Goal: Transaction & Acquisition: Purchase product/service

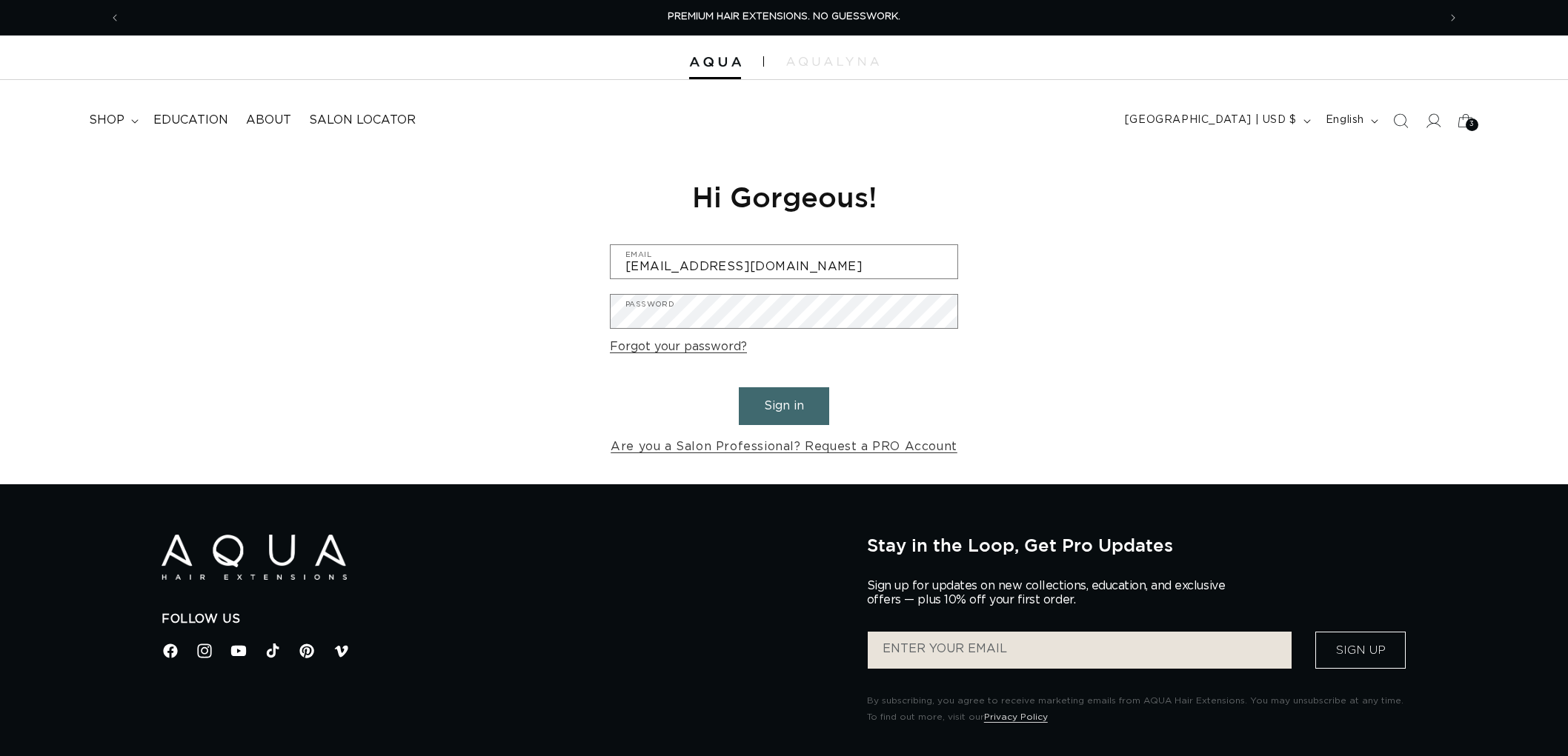
click at [789, 407] on button "Sign in" at bounding box center [784, 406] width 90 height 38
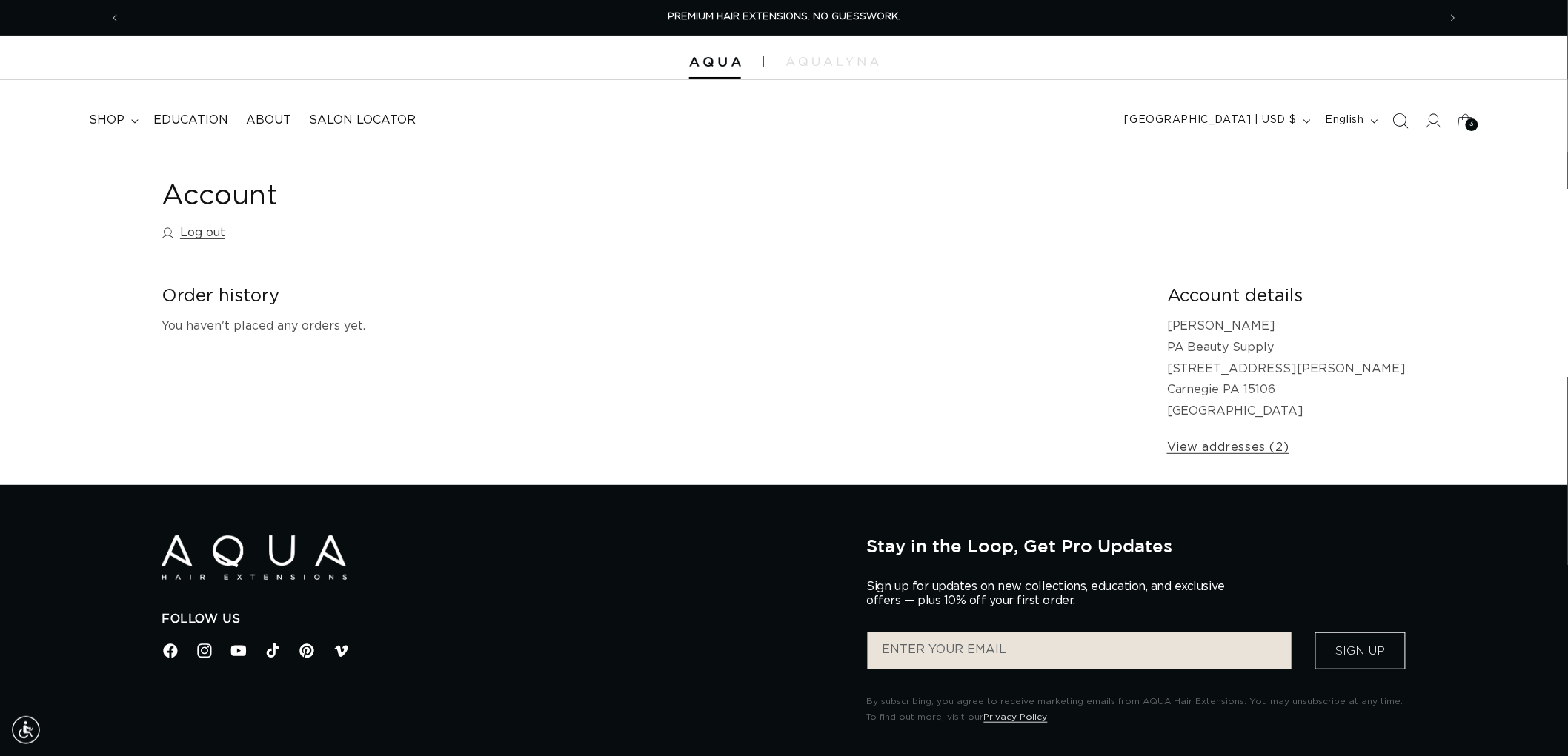
click at [1399, 123] on icon "Search" at bounding box center [1399, 120] width 15 height 15
click at [1399, 123] on icon "Search" at bounding box center [1400, 121] width 15 height 15
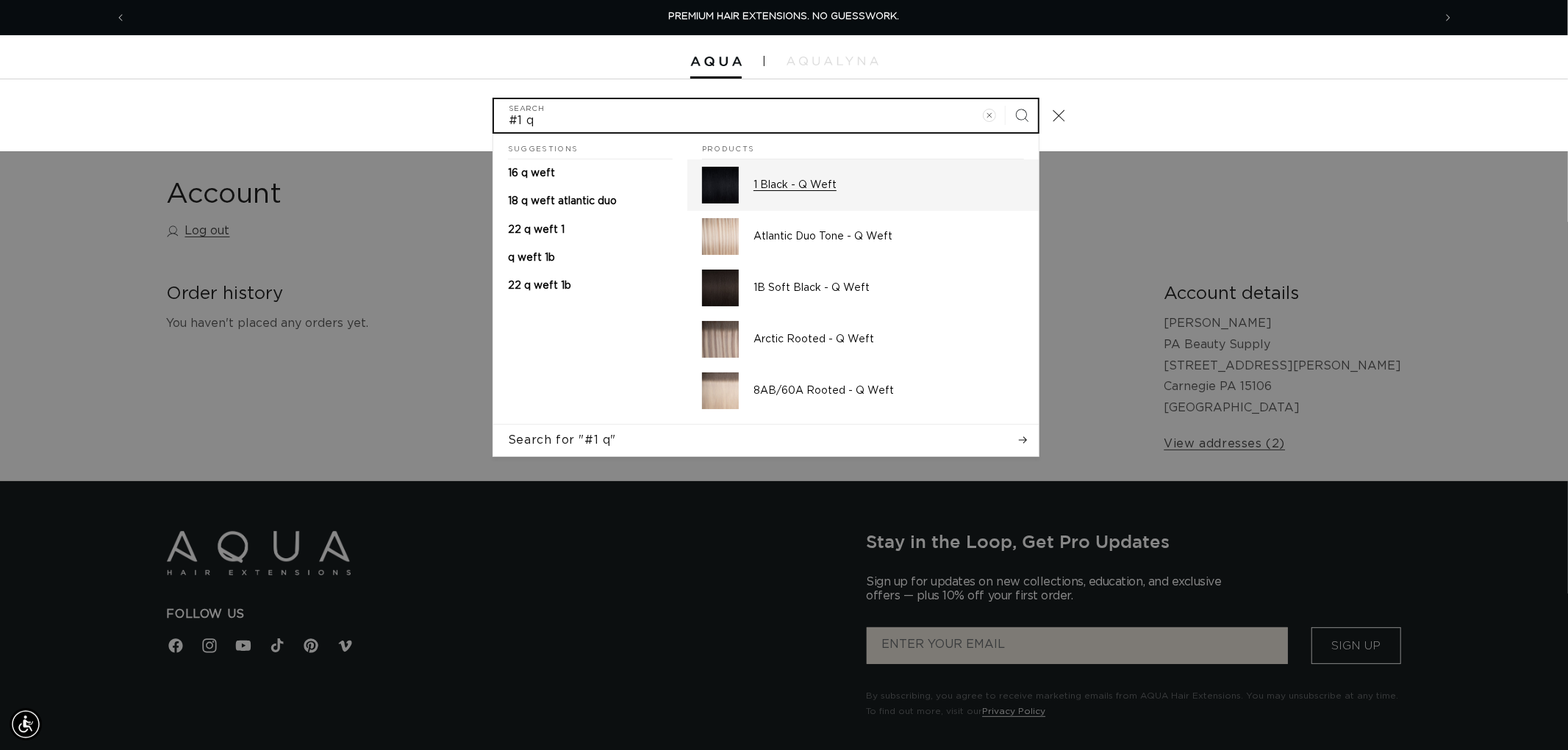
type input "#1 q"
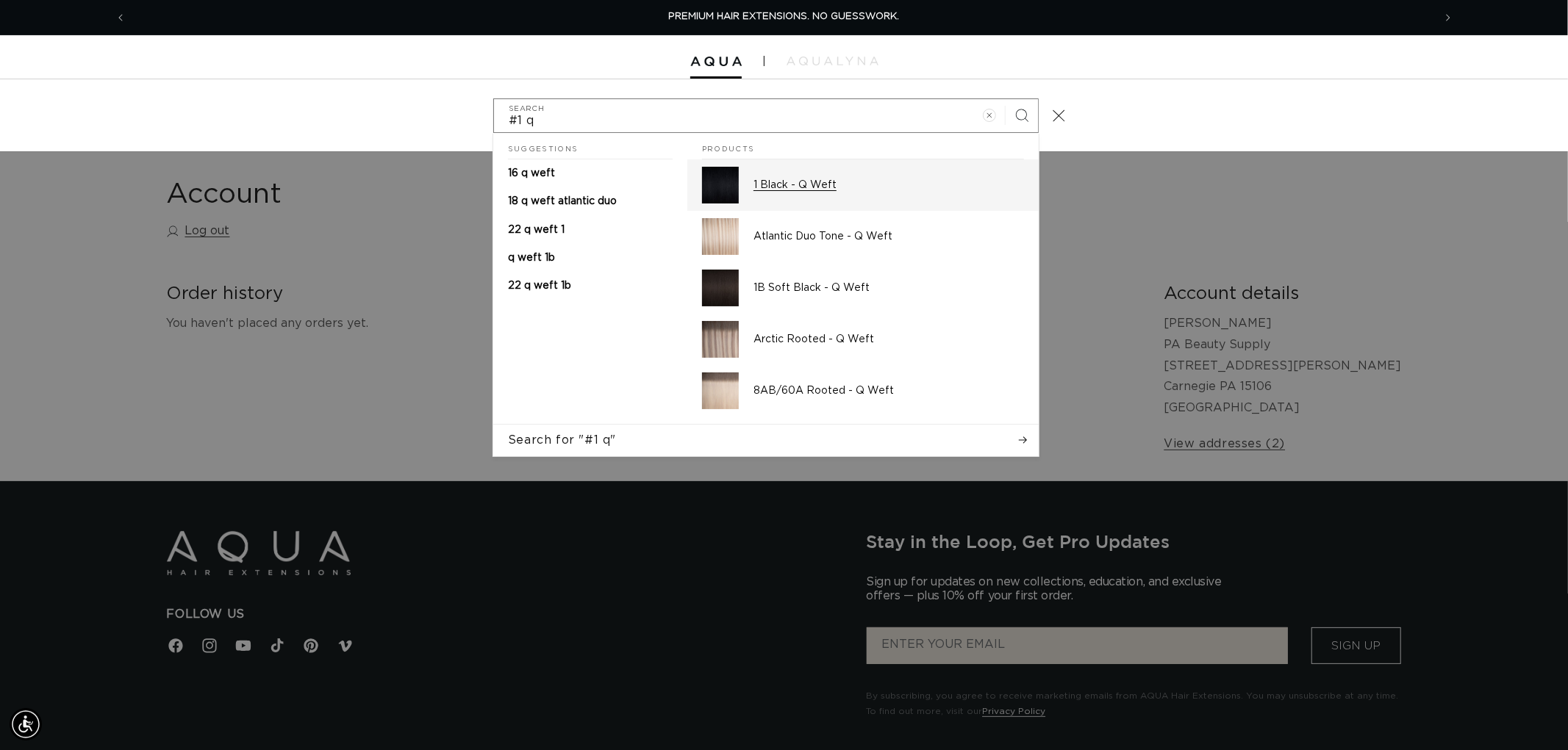
click at [851, 193] on div "1 Black - Q Weft" at bounding box center [888, 185] width 270 height 36
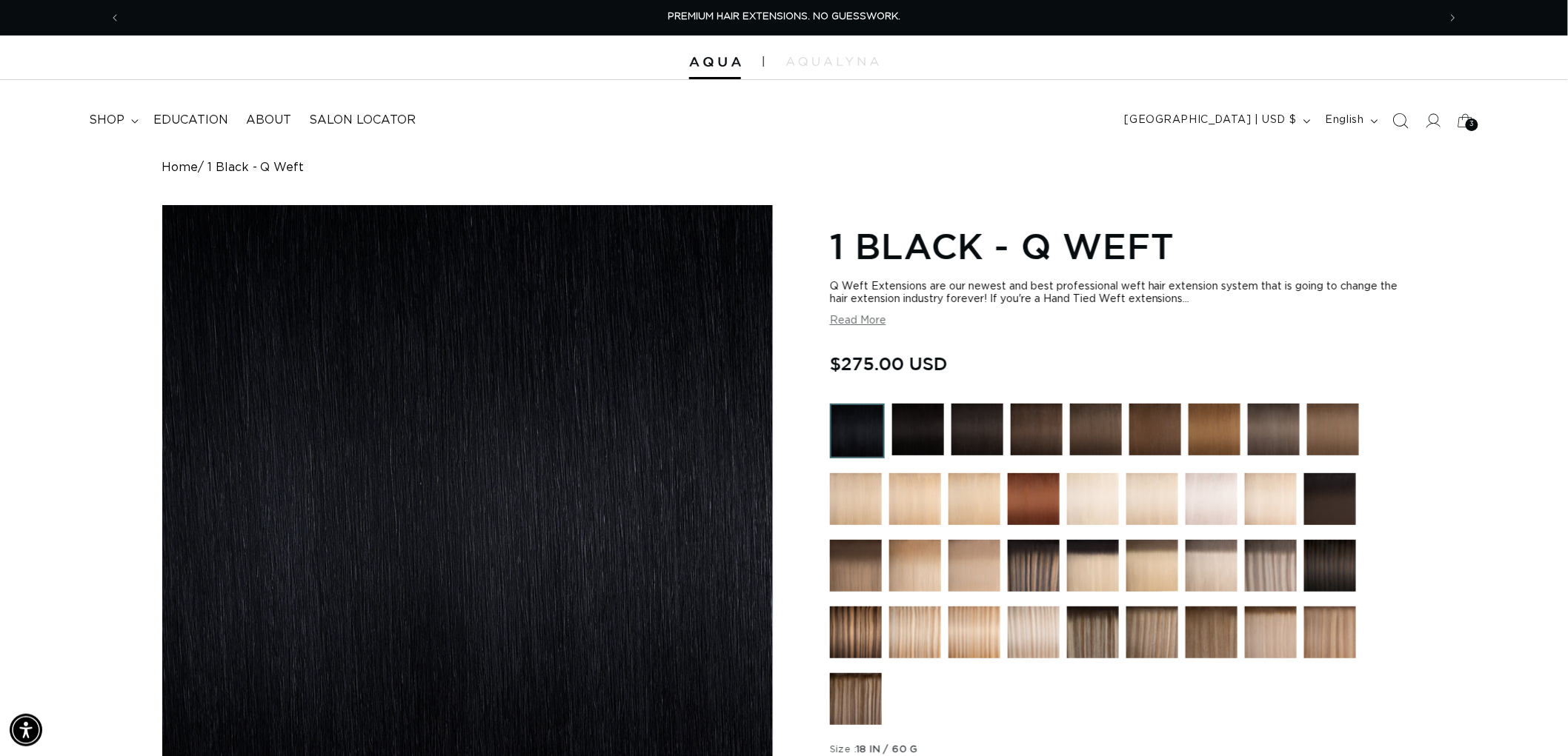
click at [1408, 129] on span "Search" at bounding box center [1400, 121] width 33 height 33
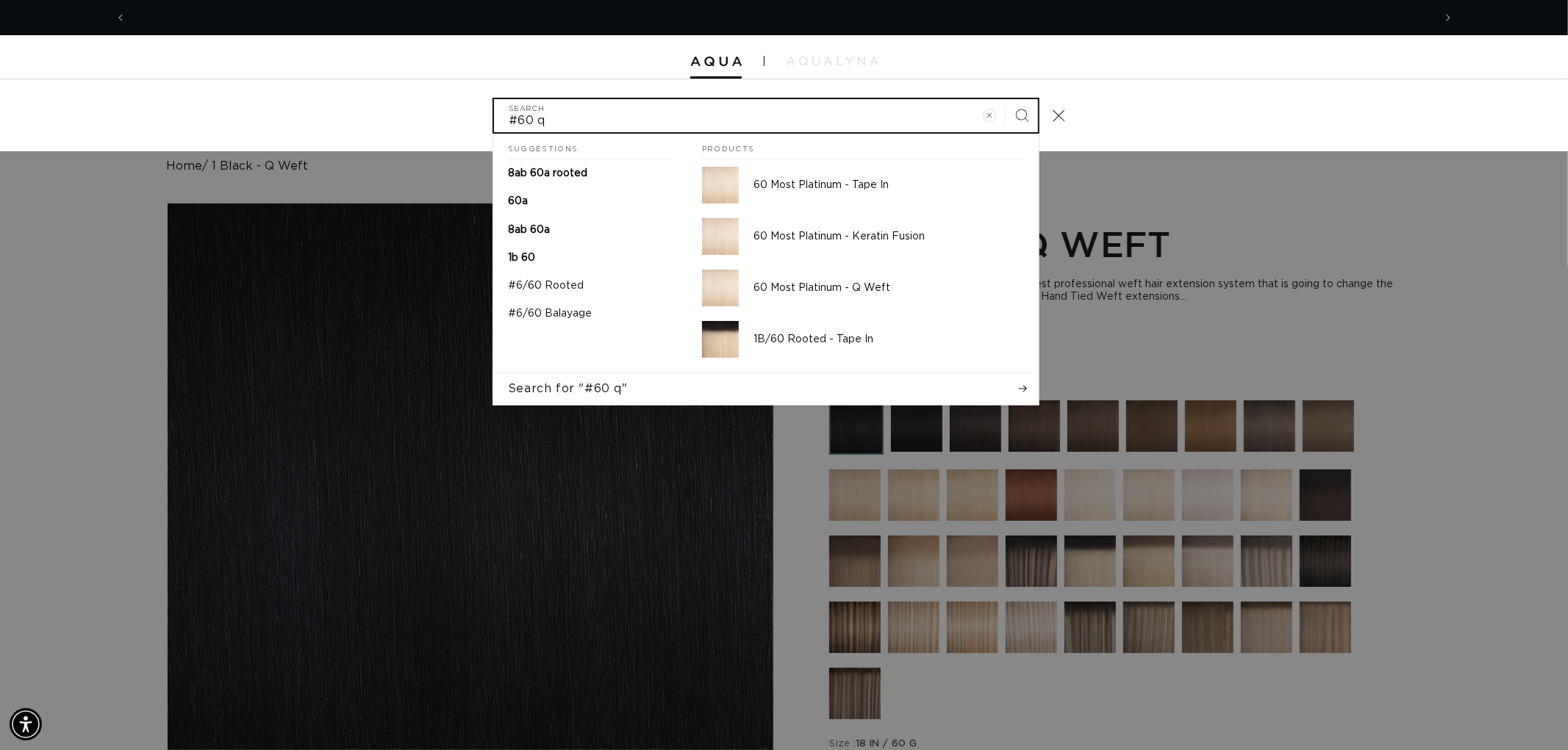
scroll to position [0, 2613]
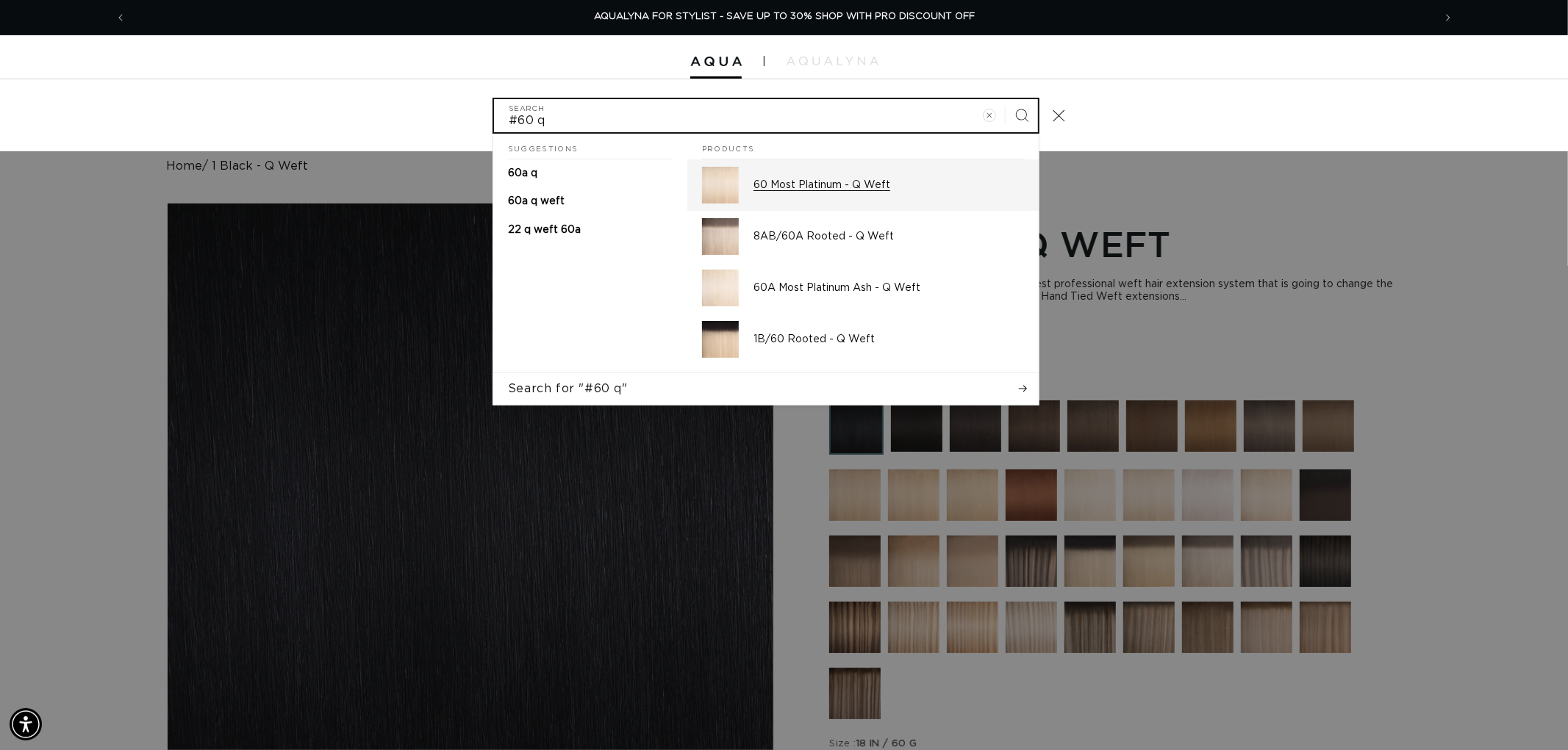
type input "#60 q"
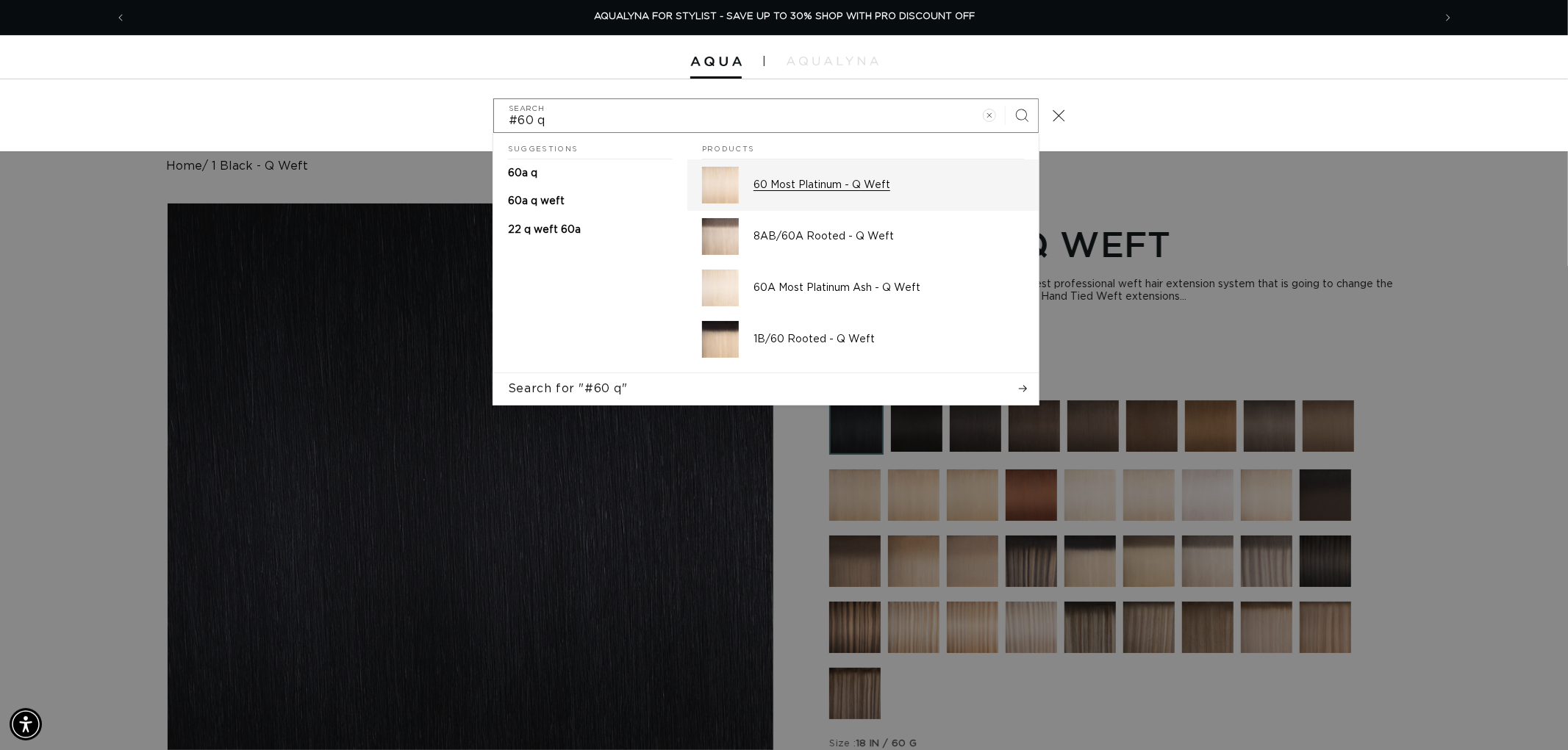
click at [834, 182] on p "60 Most Platinum - Q Weft" at bounding box center [888, 185] width 270 height 13
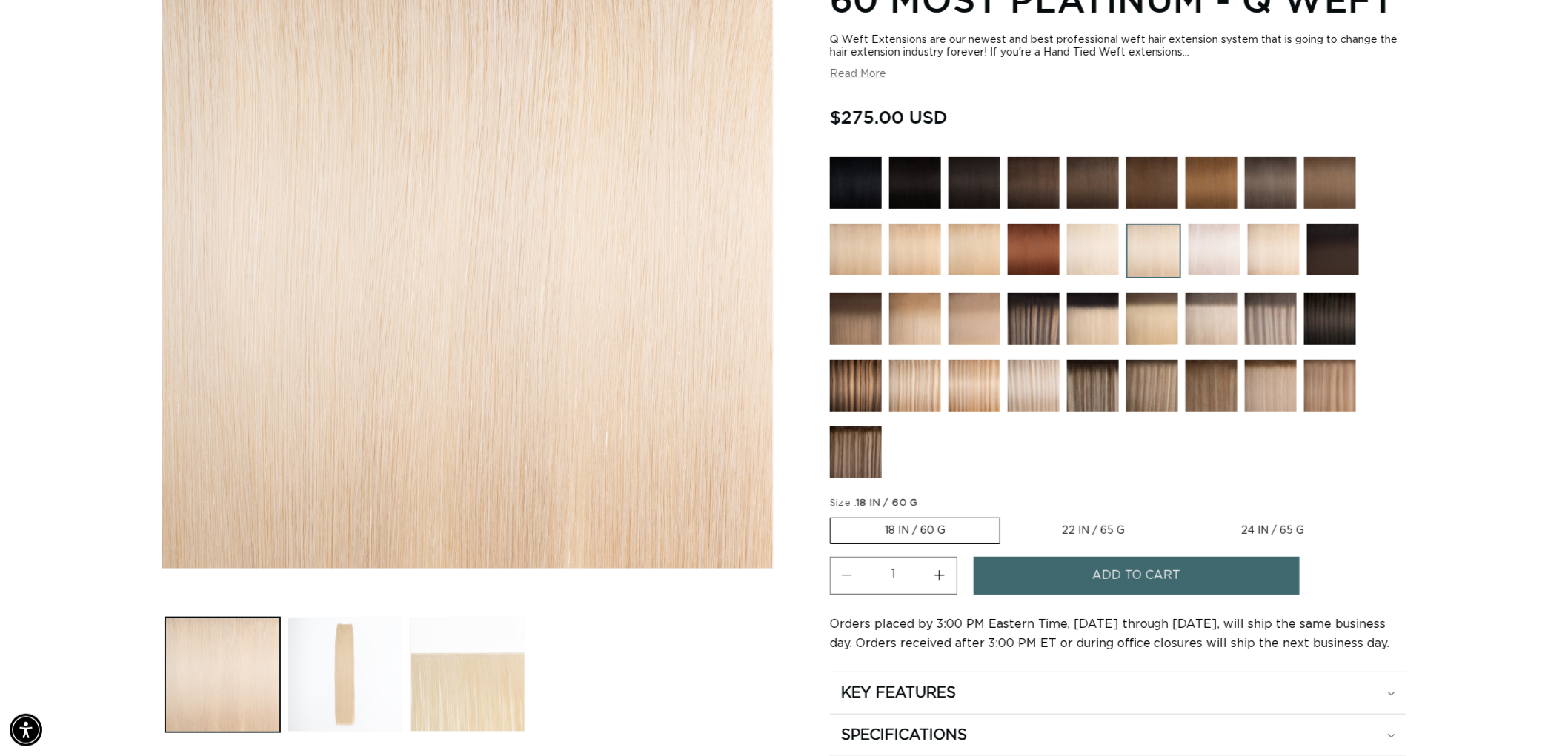
scroll to position [0, 2634]
click at [1276, 532] on label "24 IN / 65 G Variant sold out or unavailable" at bounding box center [1272, 531] width 171 height 26
click at [1187, 516] on input "24 IN / 65 G Variant sold out or unavailable" at bounding box center [1186, 515] width 1 height 1
radio input "true"
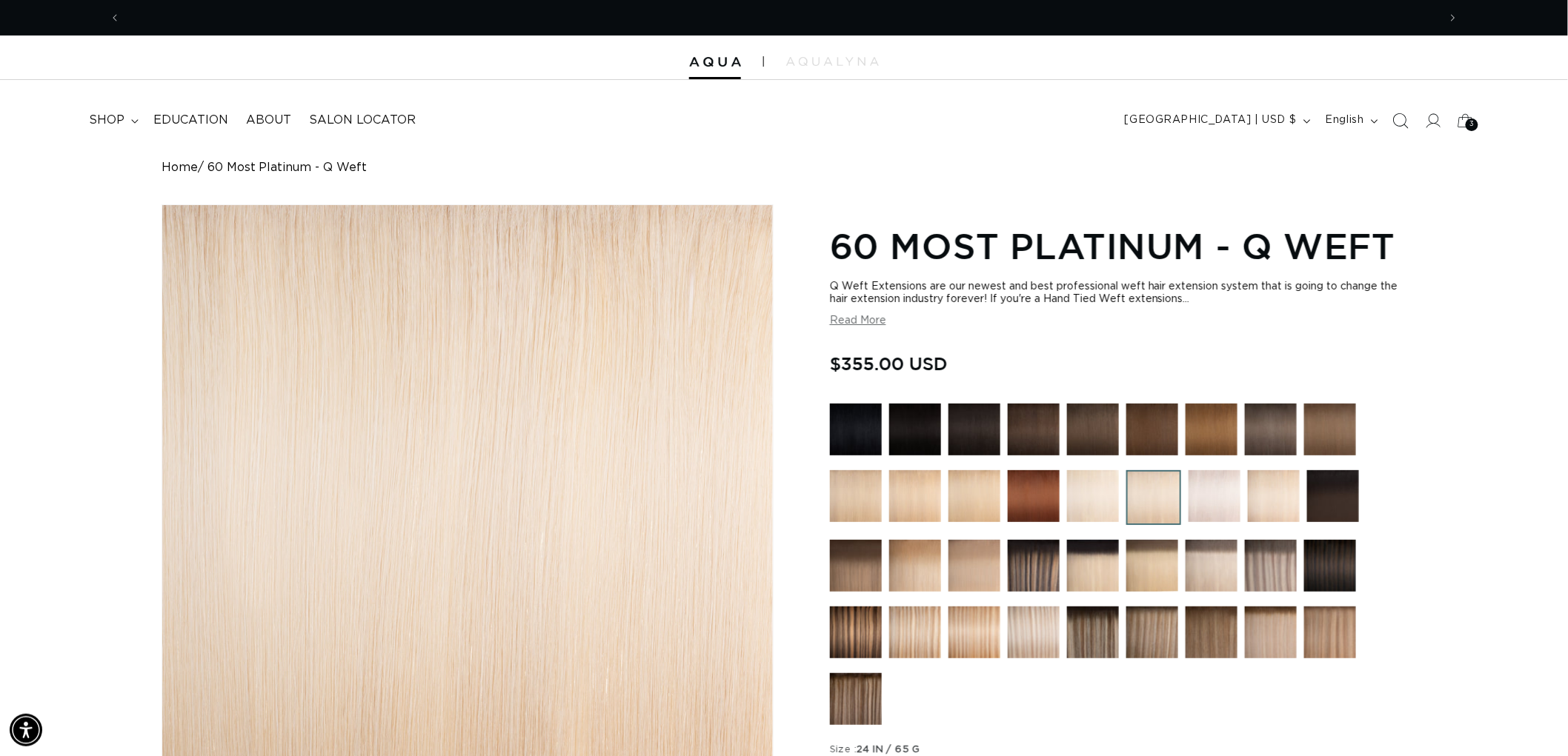
click at [1396, 109] on span "Search" at bounding box center [1400, 121] width 33 height 33
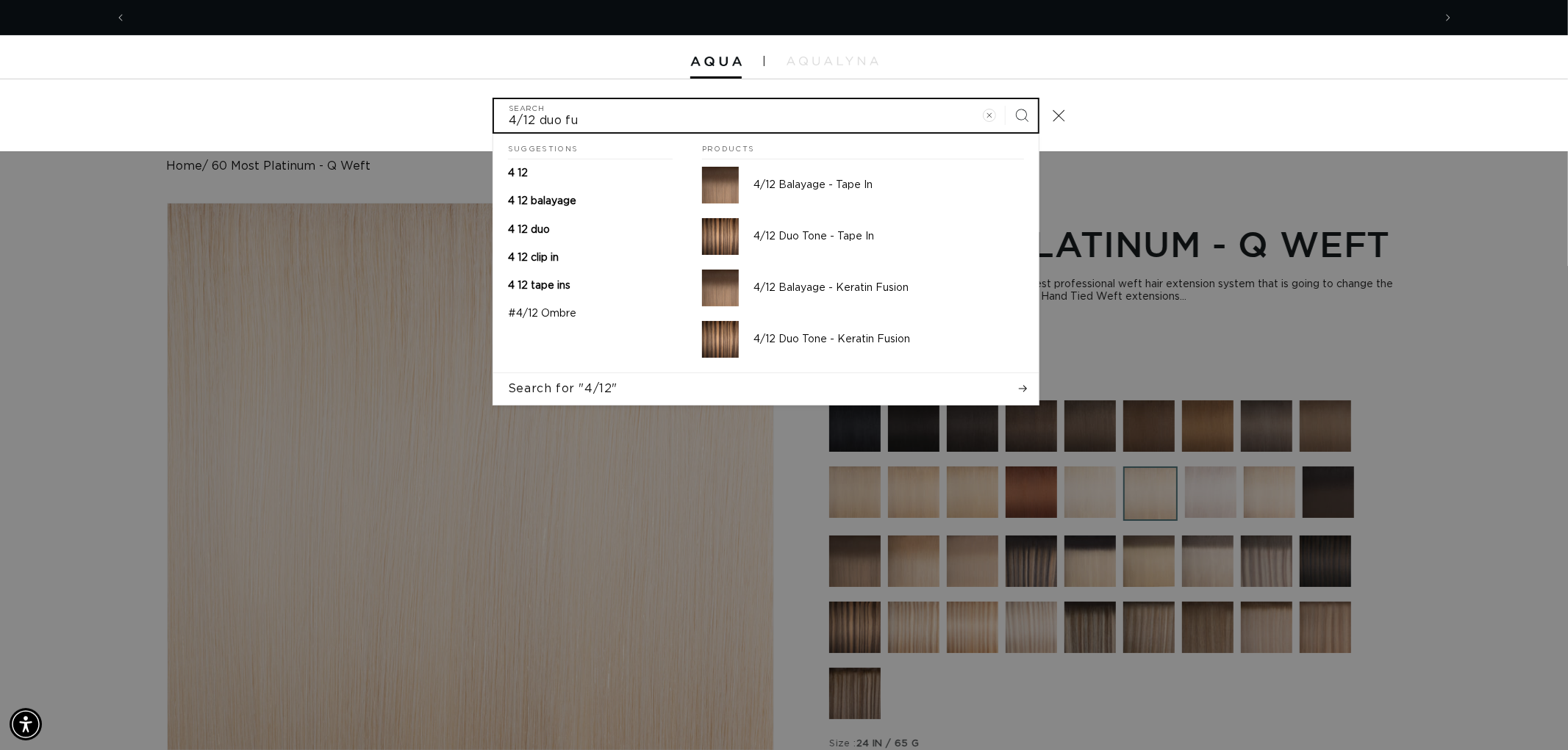
scroll to position [0, 2613]
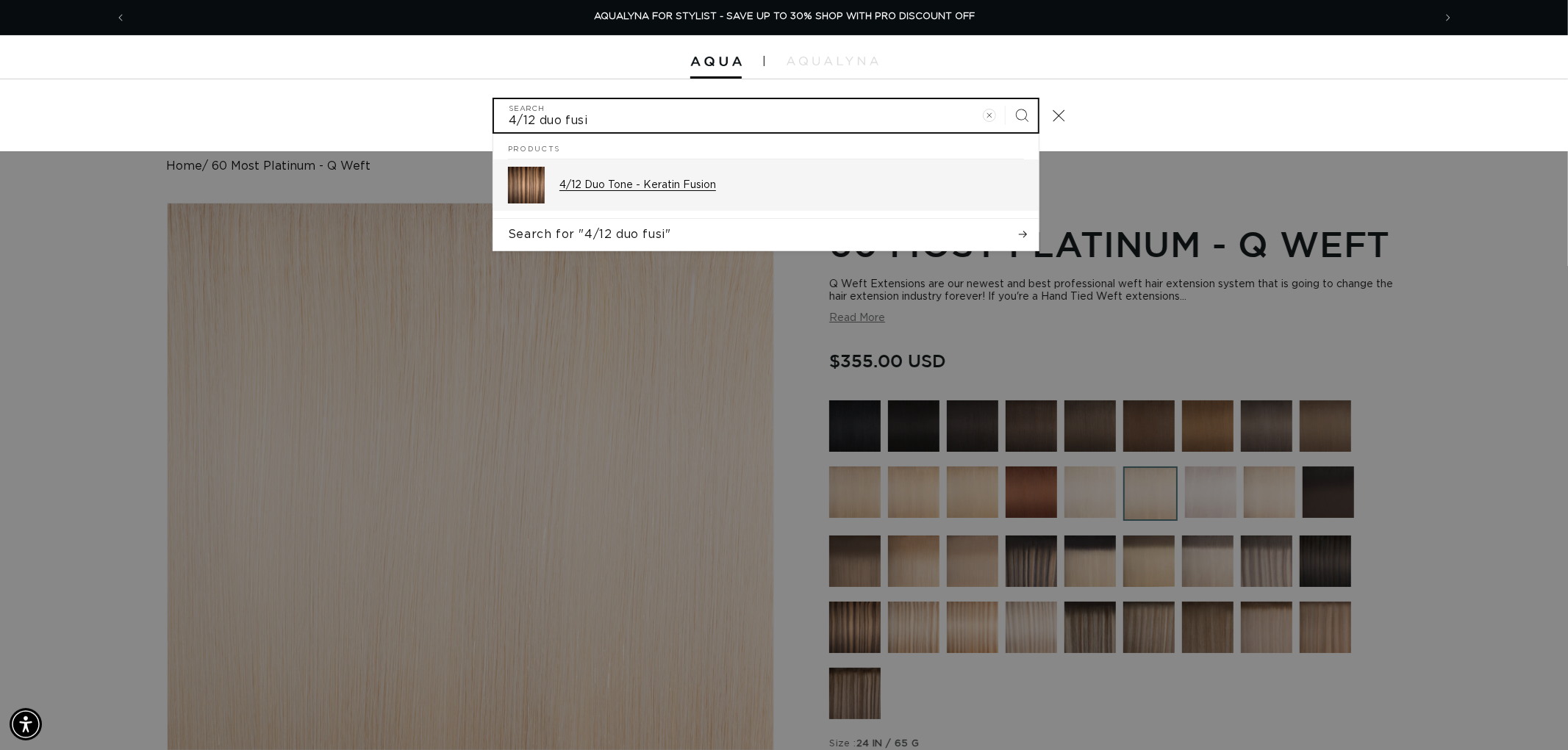
type input "4/12 duo fusi"
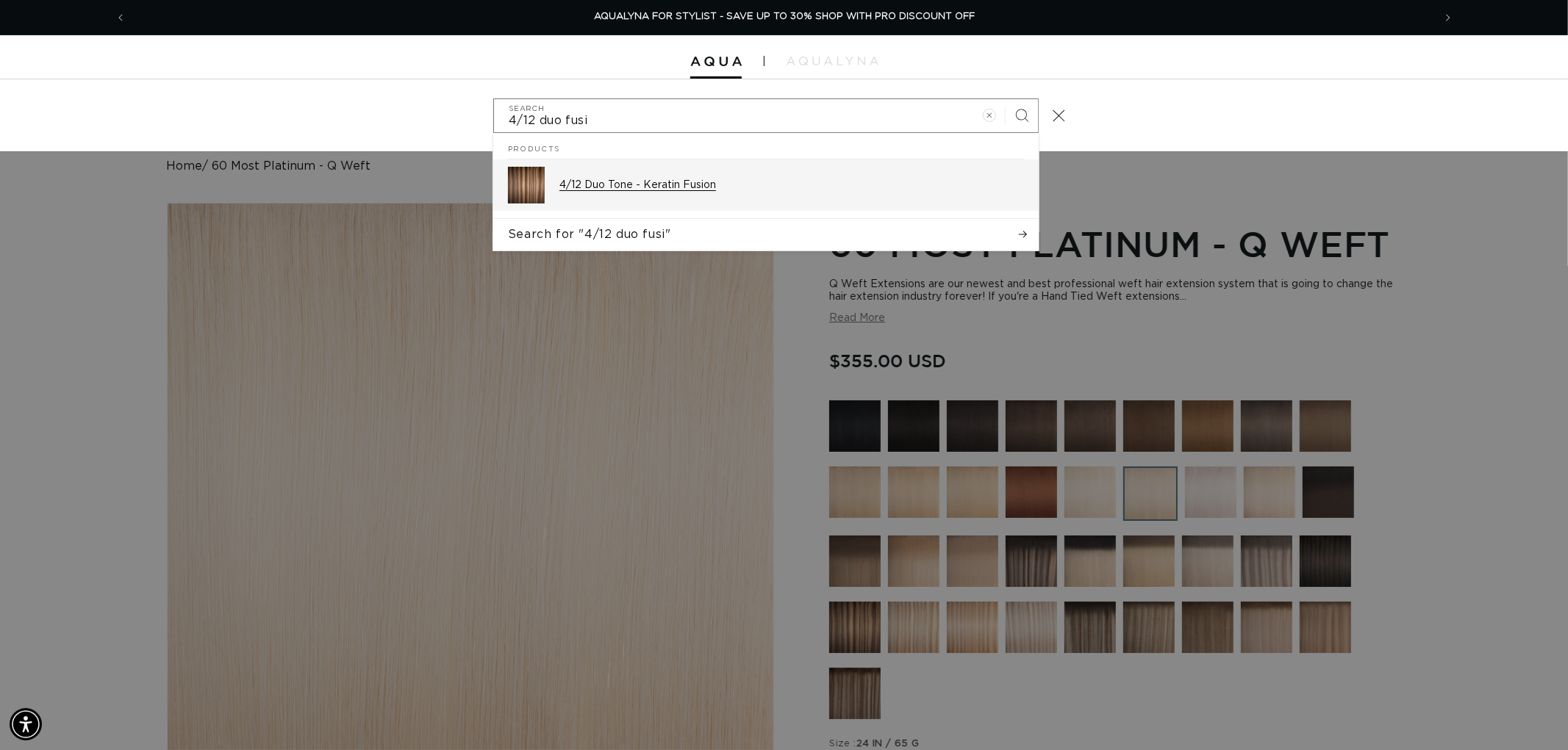
click at [801, 175] on div "4/12 Duo Tone - Keratin Fusion" at bounding box center [792, 185] width 464 height 36
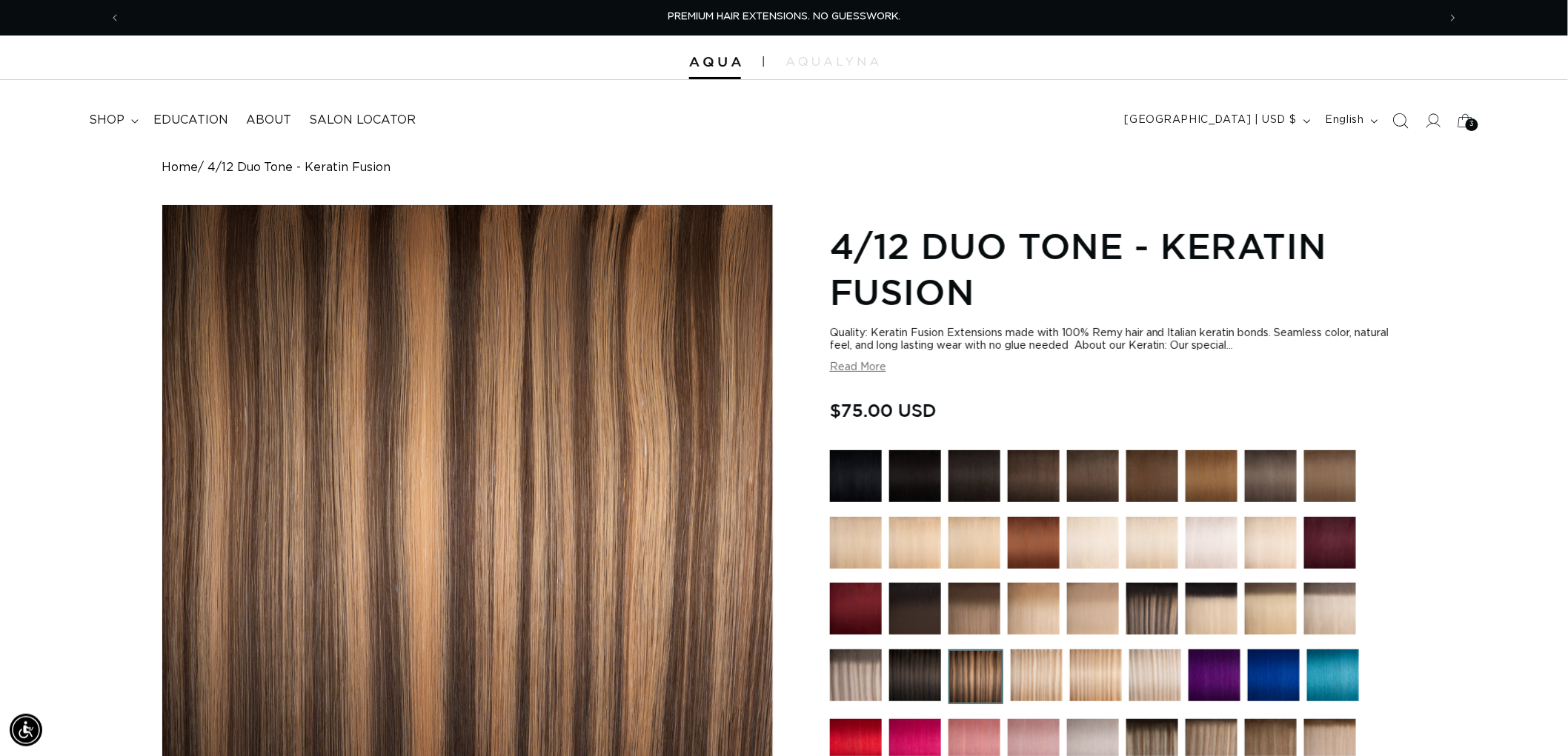
click at [1402, 116] on icon "Search" at bounding box center [1399, 120] width 15 height 15
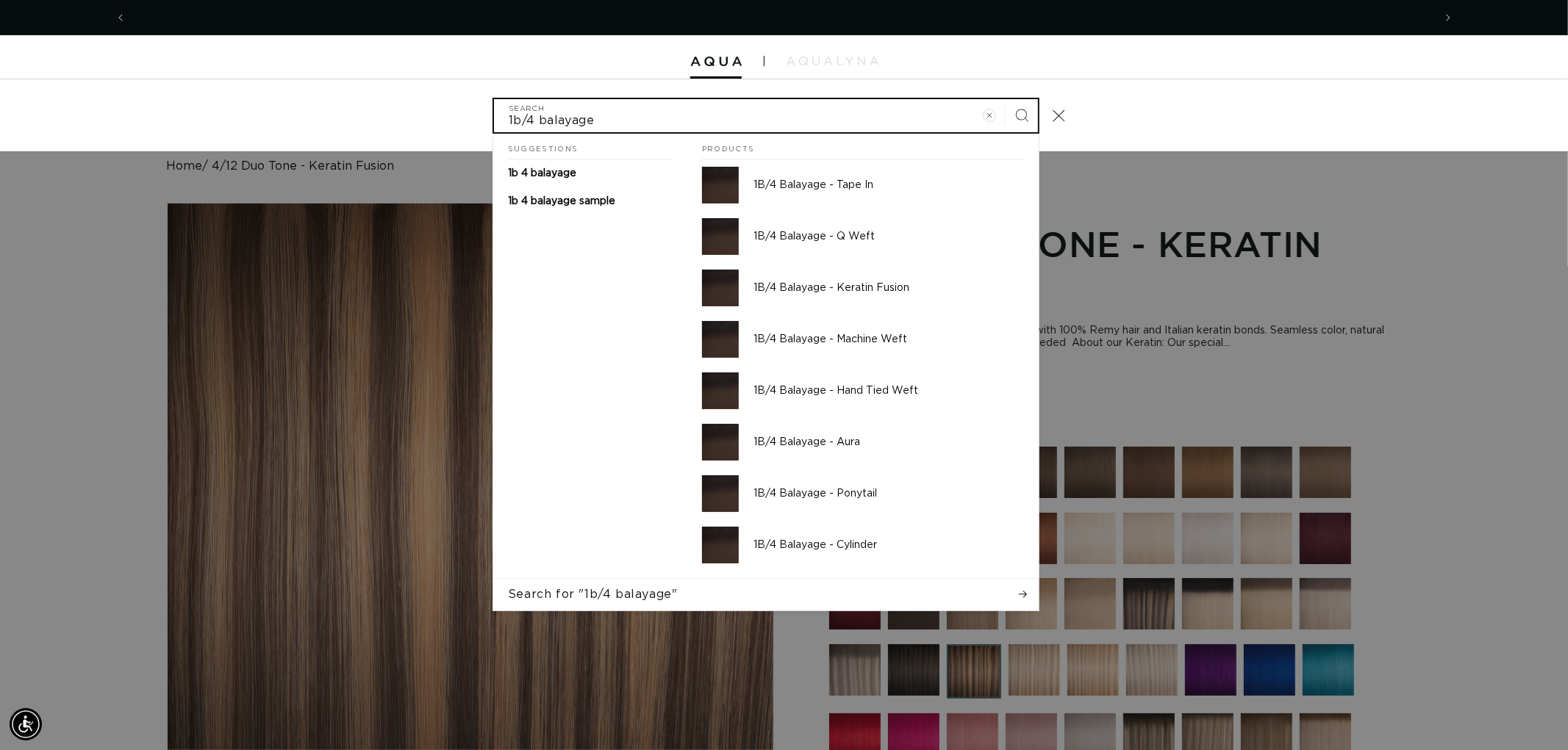
scroll to position [0, 2613]
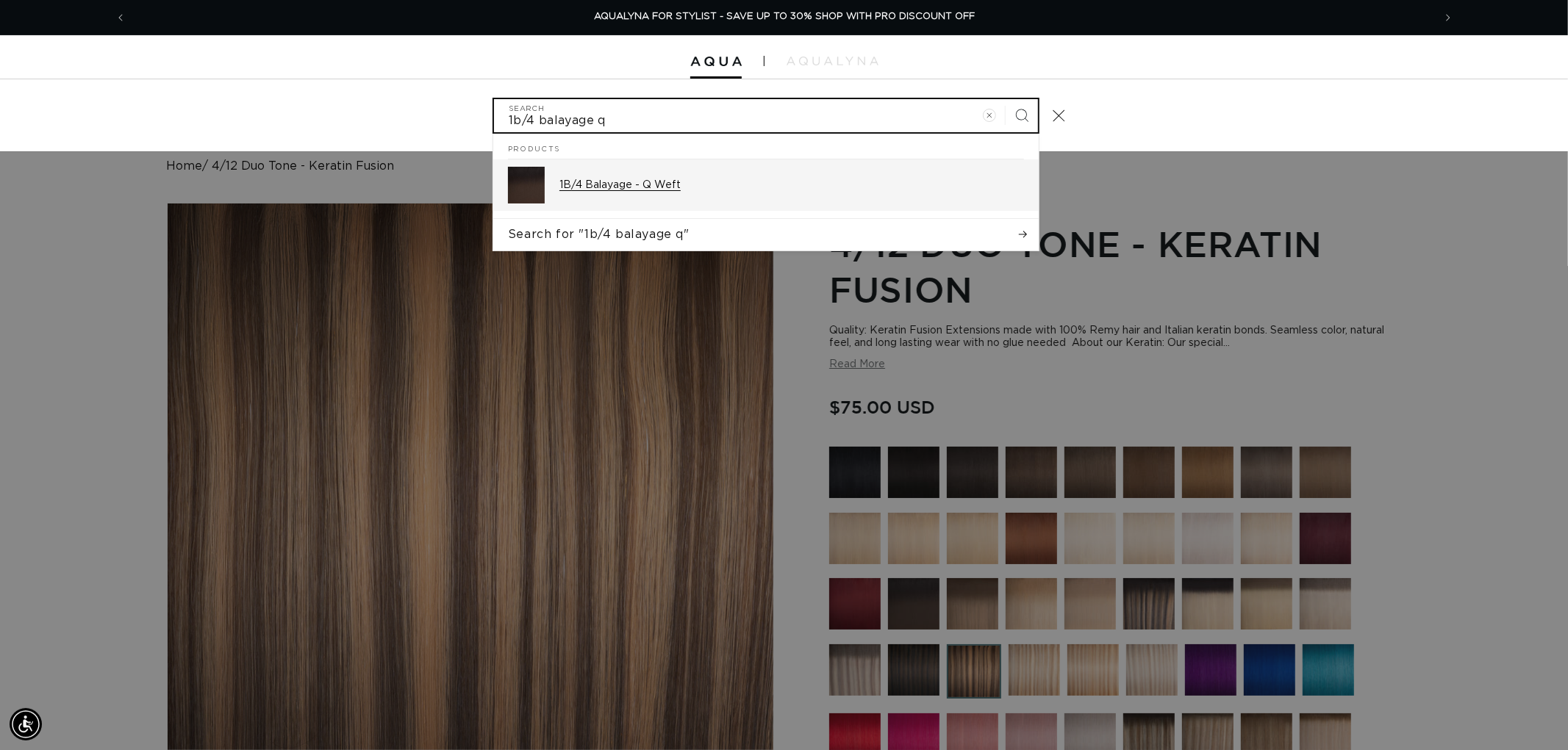
type input "1b/4 balayage q"
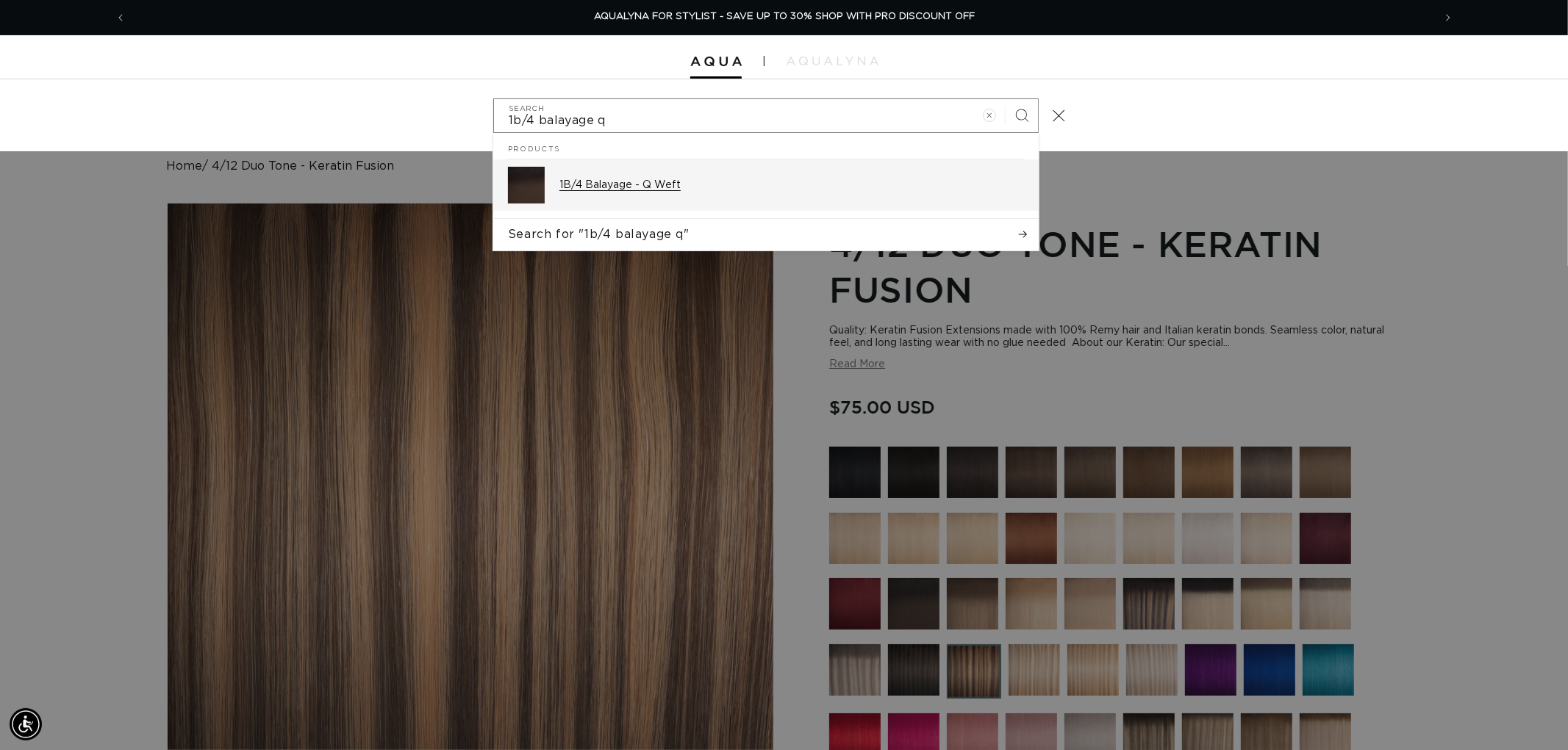
click at [717, 195] on div "1B/4 Balayage - Q Weft" at bounding box center [792, 185] width 464 height 36
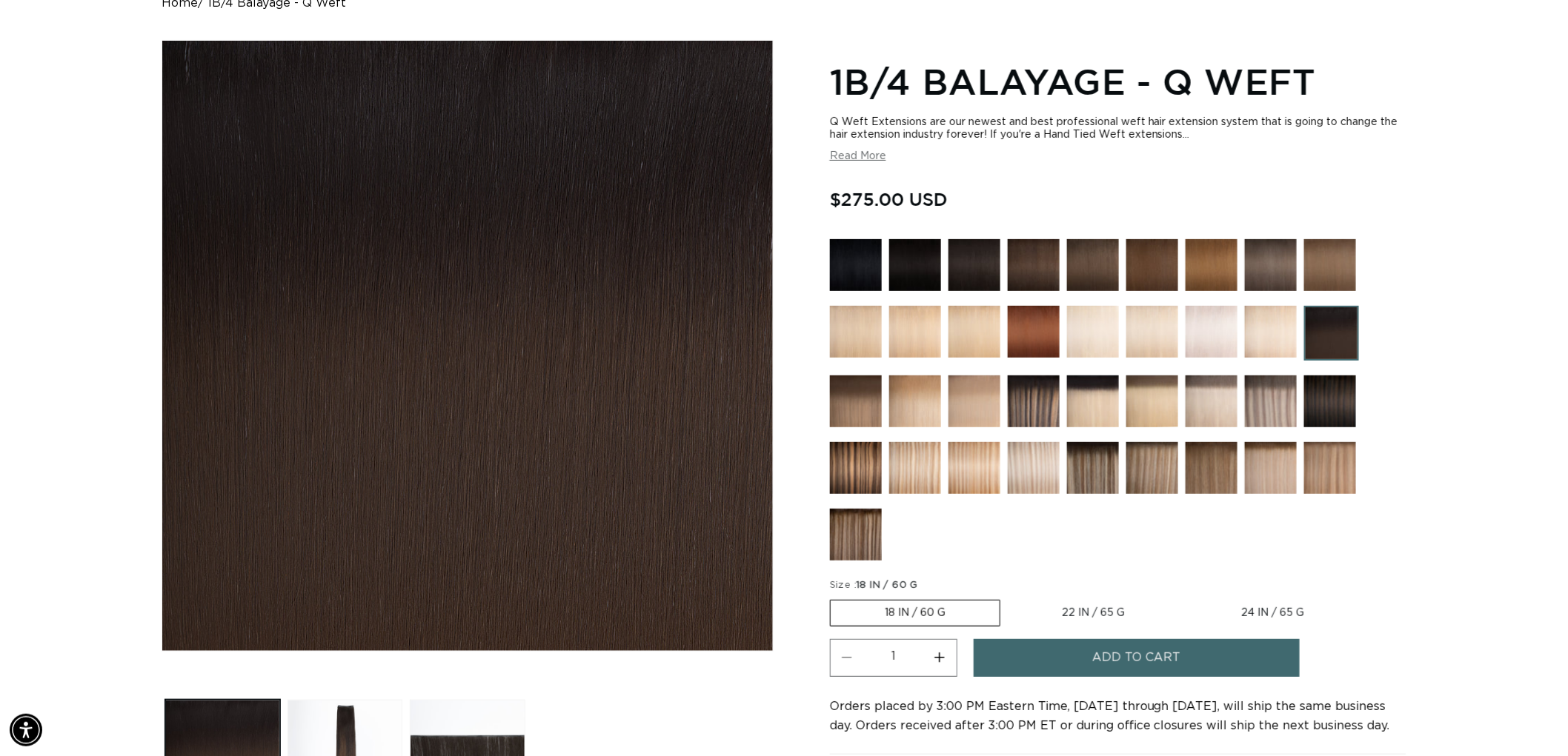
scroll to position [0, 2634]
click at [1364, 400] on div at bounding box center [1118, 403] width 577 height 328
click at [1328, 394] on img at bounding box center [1330, 401] width 52 height 52
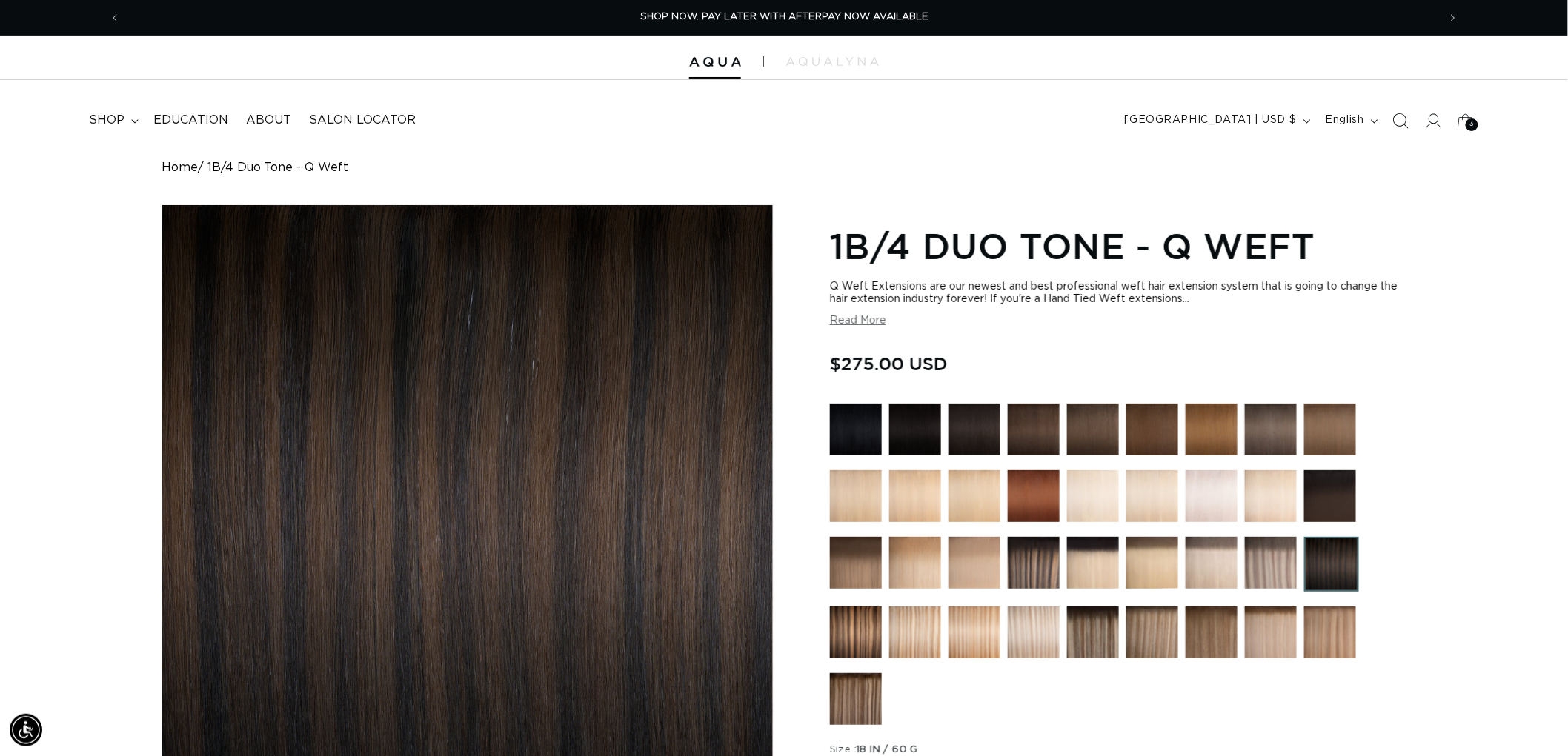
click at [1386, 118] on span "Search" at bounding box center [1400, 121] width 33 height 33
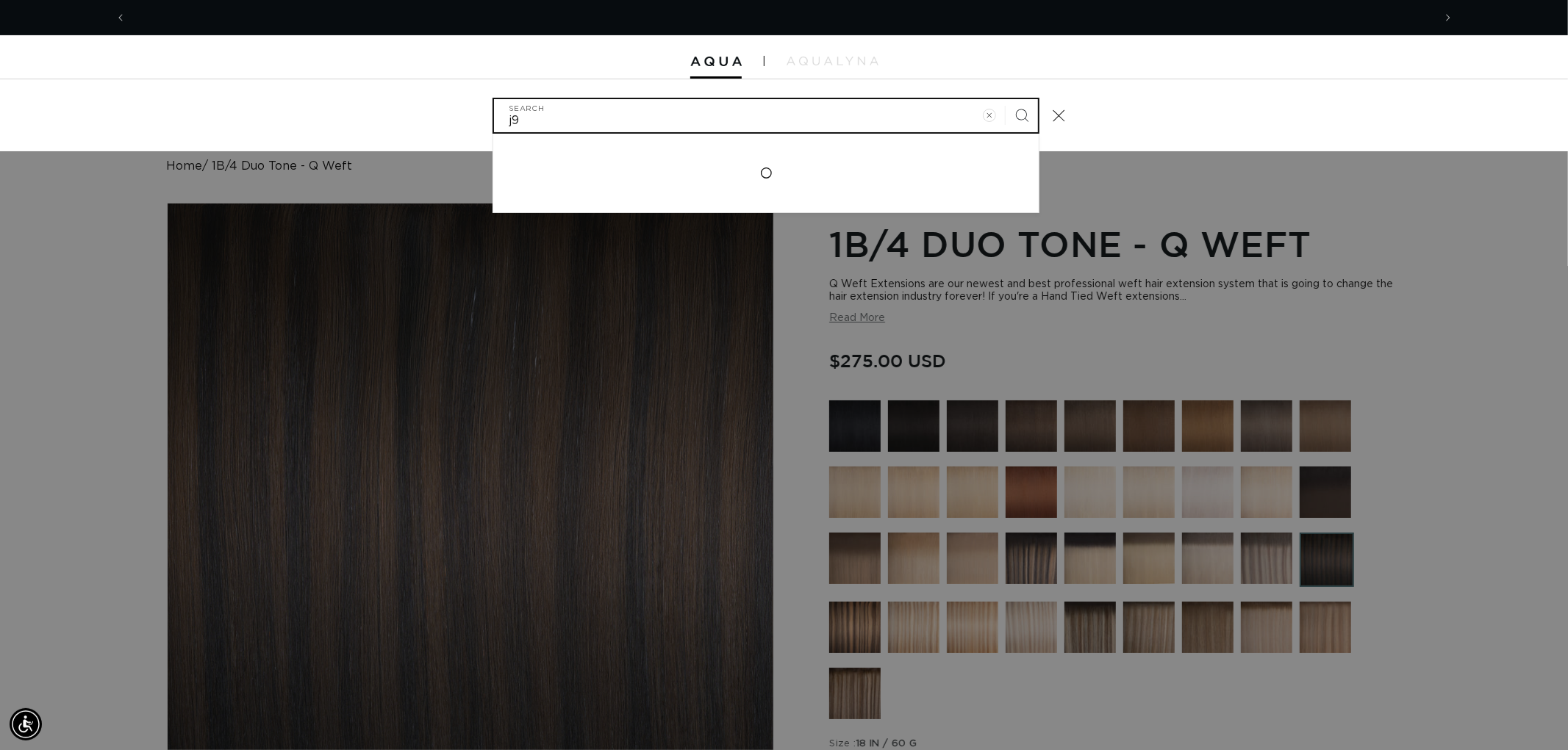
scroll to position [0, 2613]
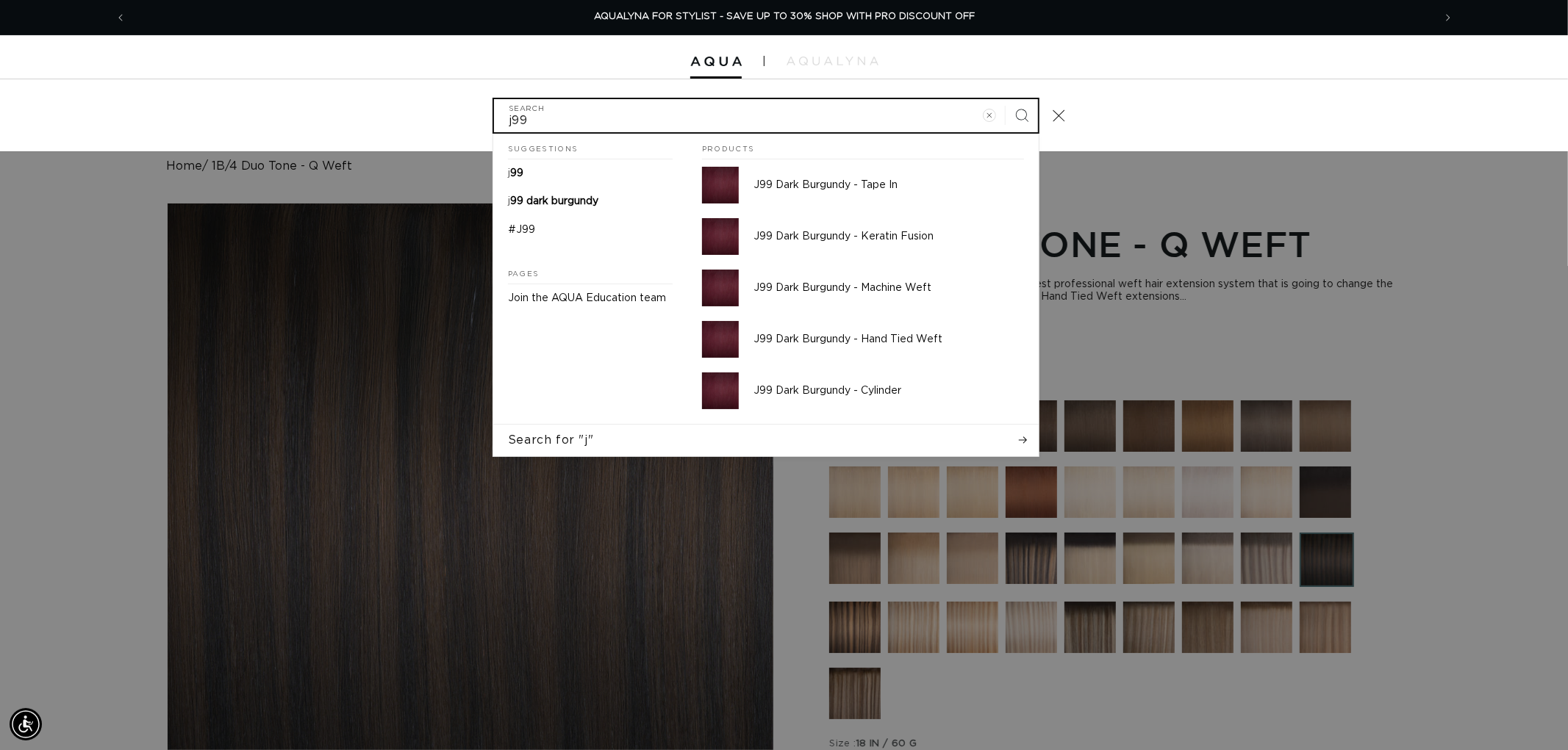
type input "j99"
click at [1005, 99] on button "Search" at bounding box center [1021, 115] width 32 height 32
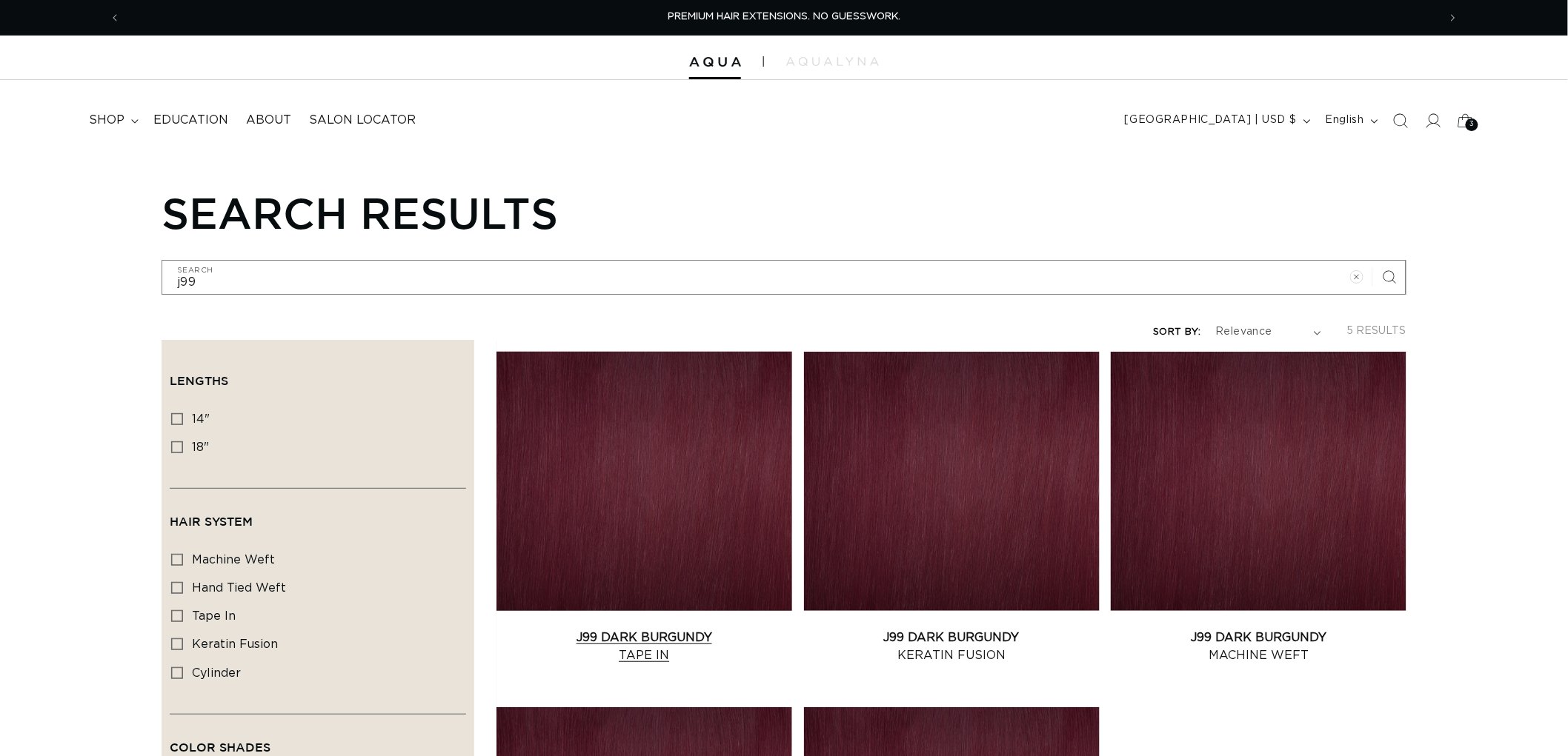
click at [634, 629] on link "J99 Dark Burgundy Tape In" at bounding box center [645, 647] width 296 height 36
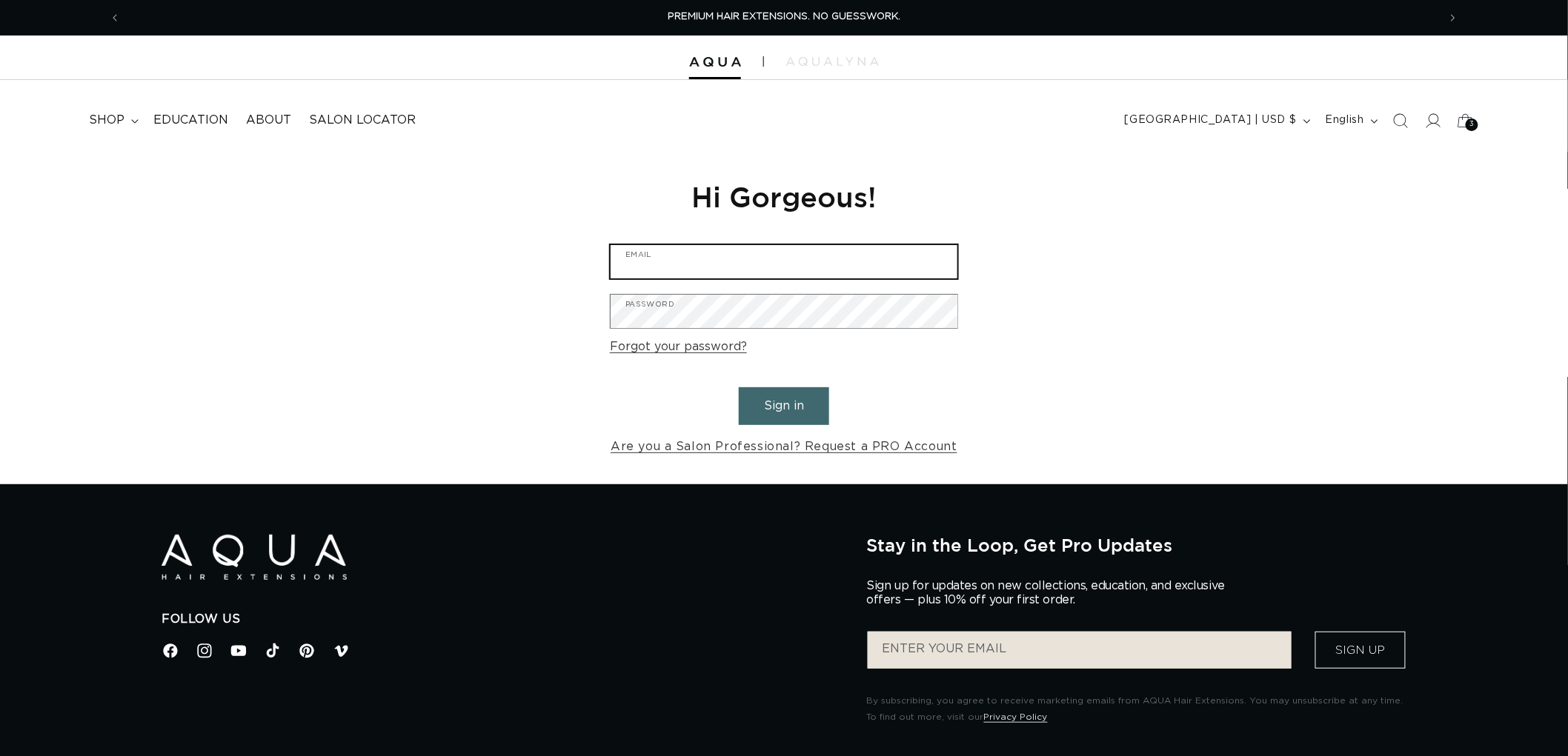
type input "graphics@pabeauty.com"
click at [781, 414] on button "Sign in" at bounding box center [784, 406] width 90 height 38
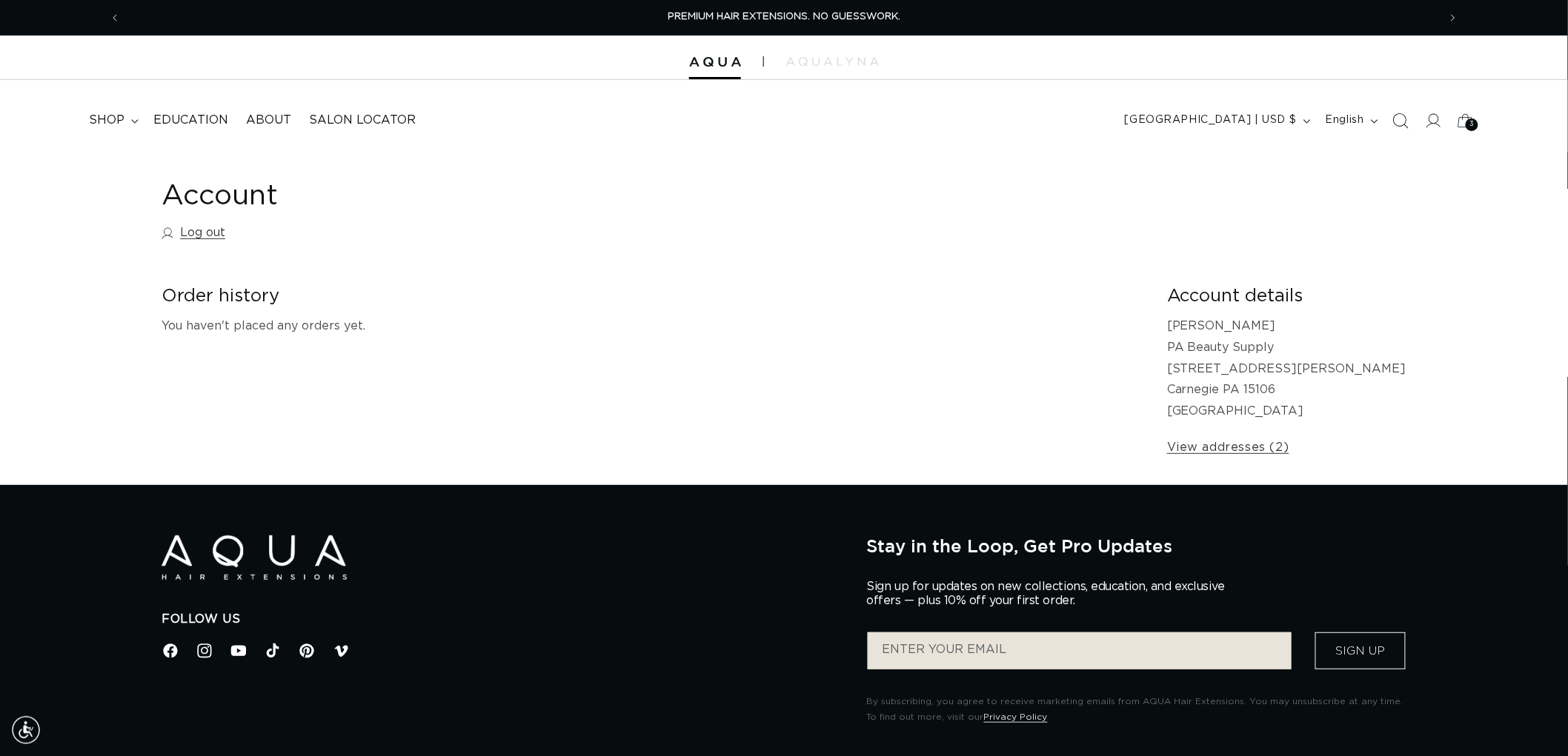
click at [1412, 116] on span "Search" at bounding box center [1400, 121] width 33 height 33
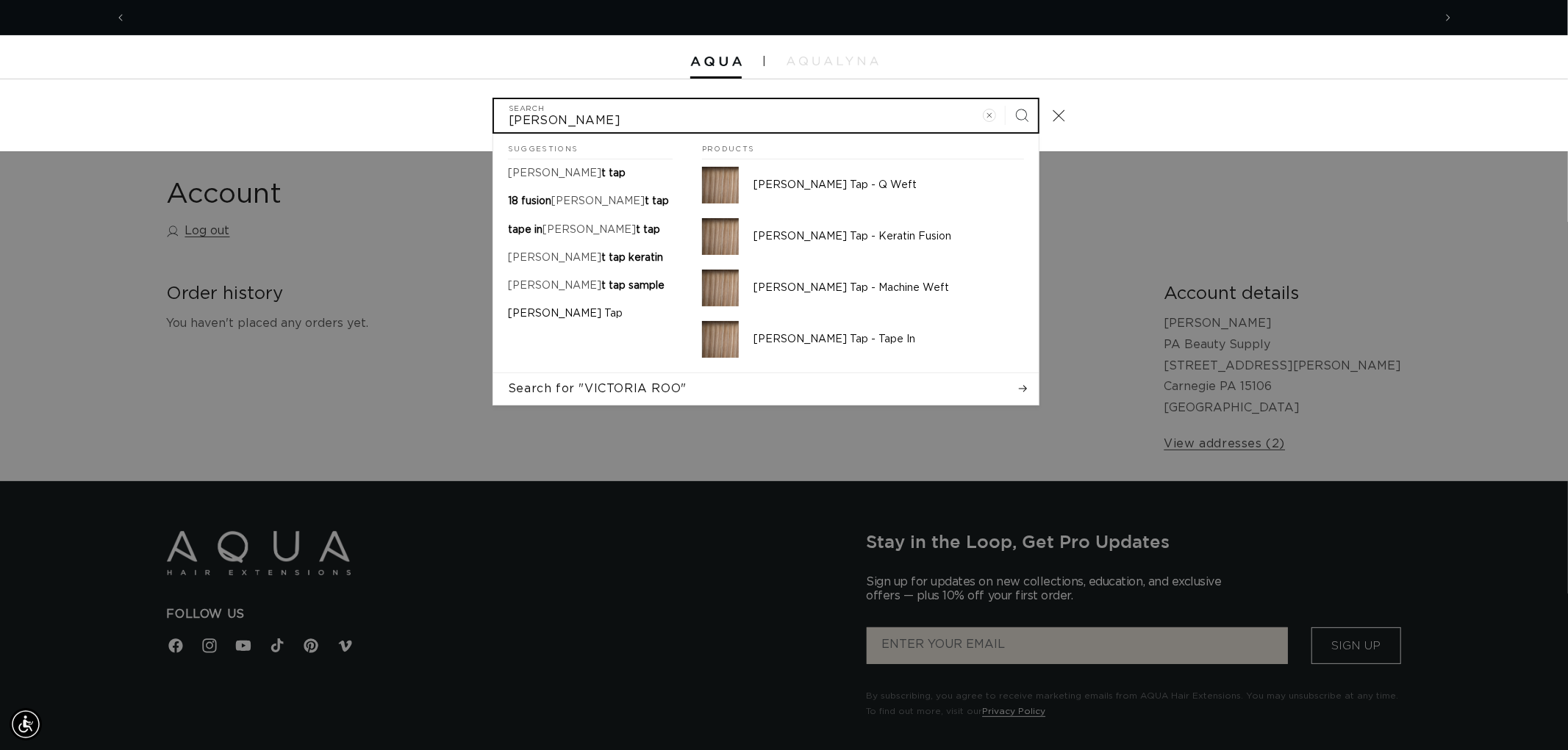
scroll to position [0, 2613]
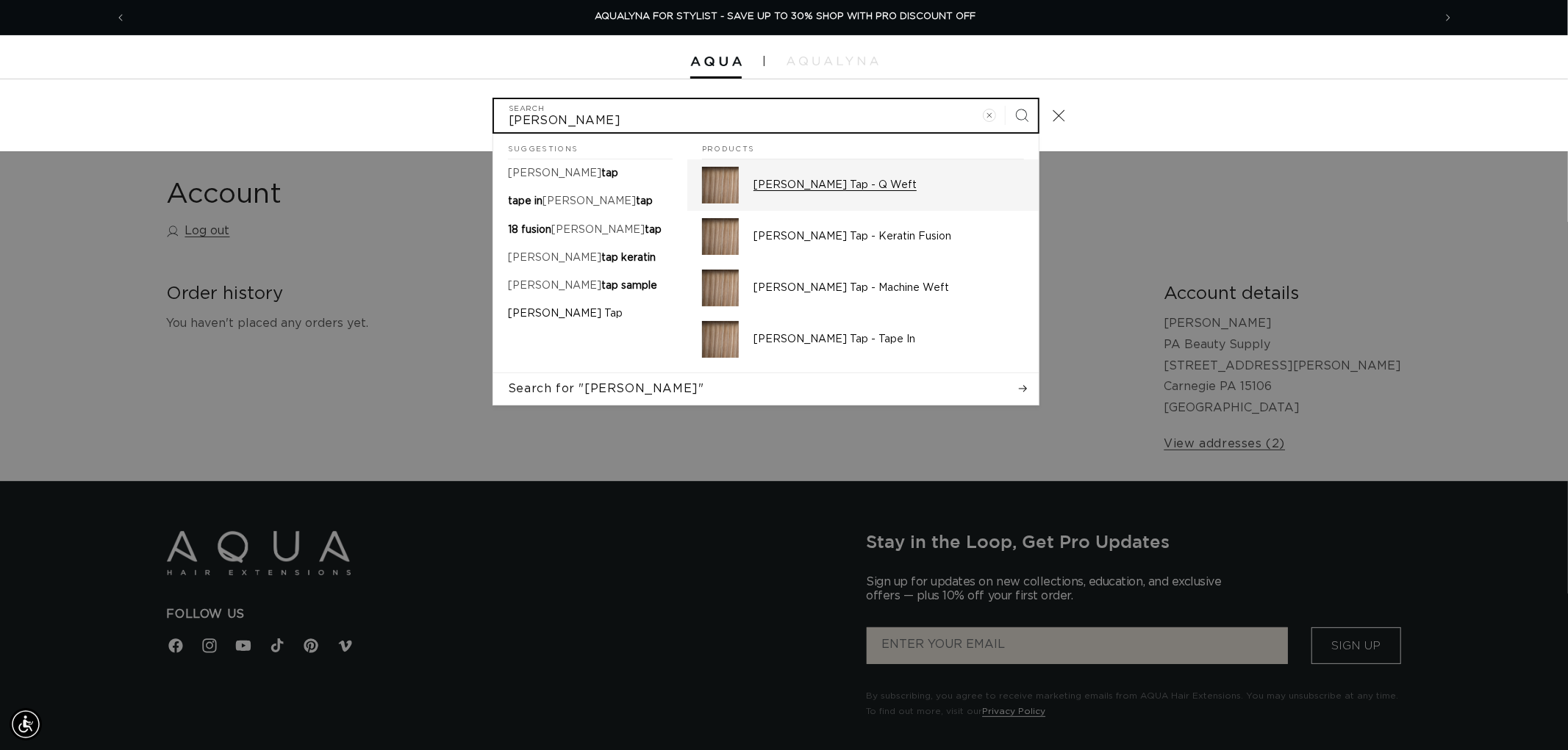
type input "VICTORIA ROOT"
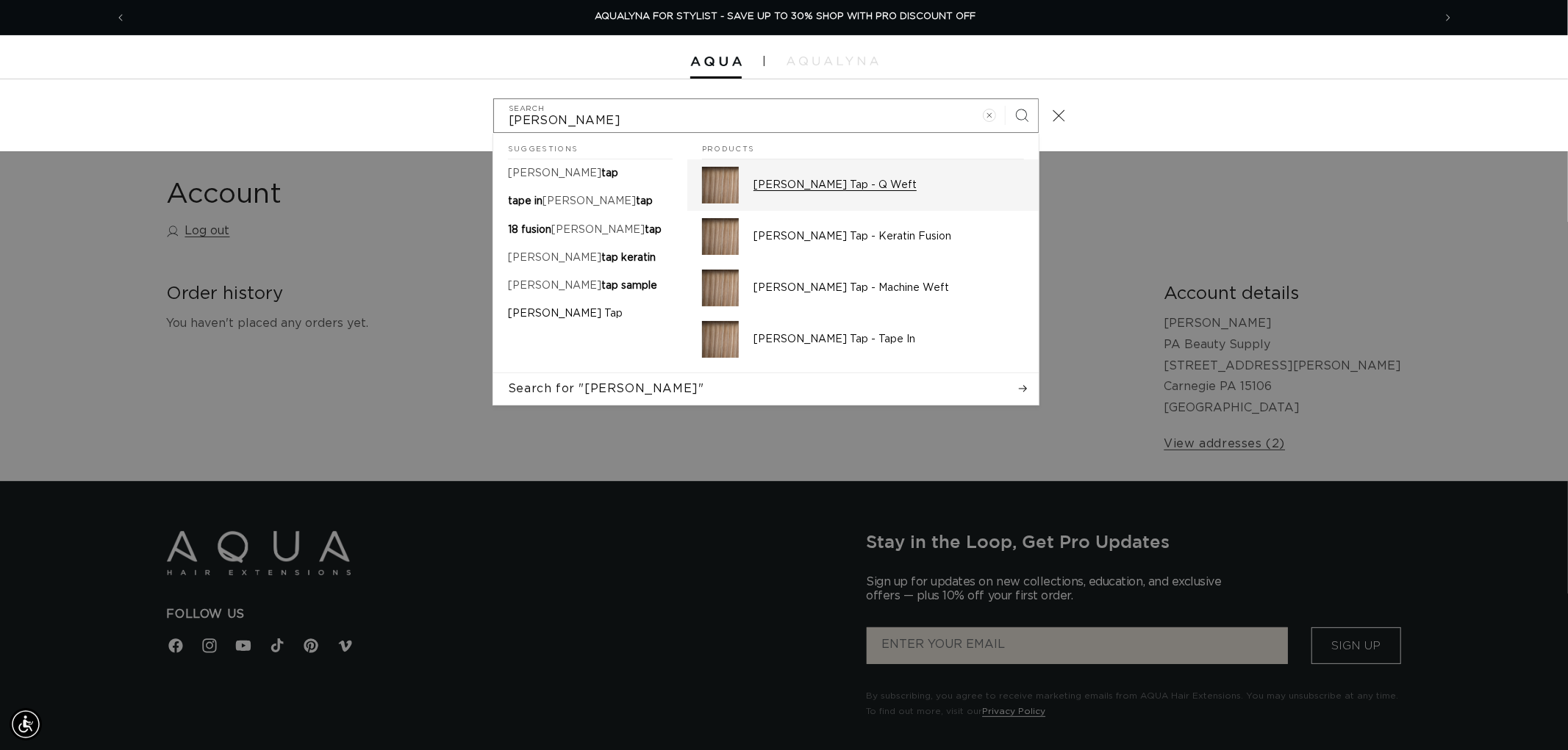
click at [906, 186] on p "[PERSON_NAME] Tap - Q Weft" at bounding box center [888, 185] width 270 height 13
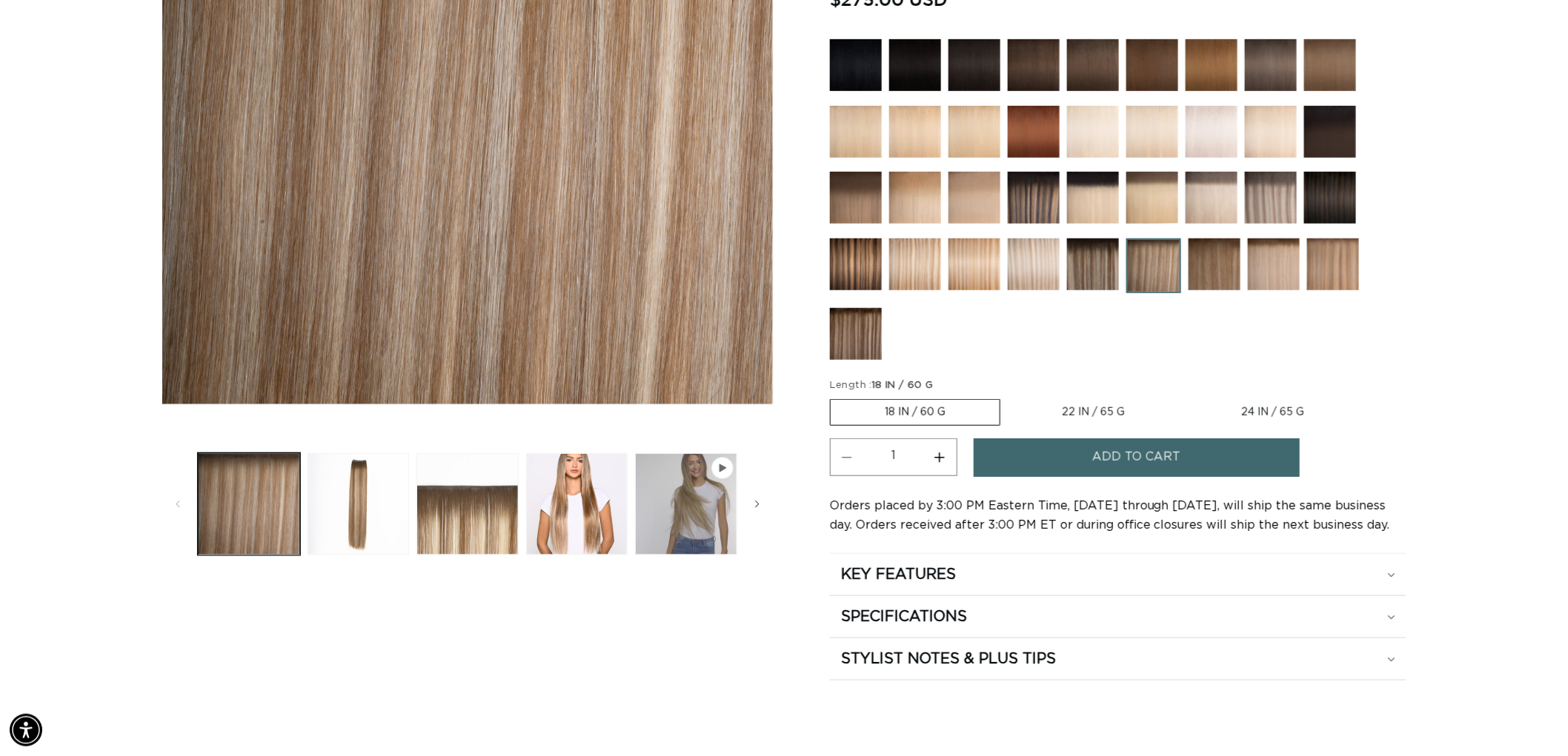
scroll to position [0, 2634]
